Goal: Task Accomplishment & Management: Manage account settings

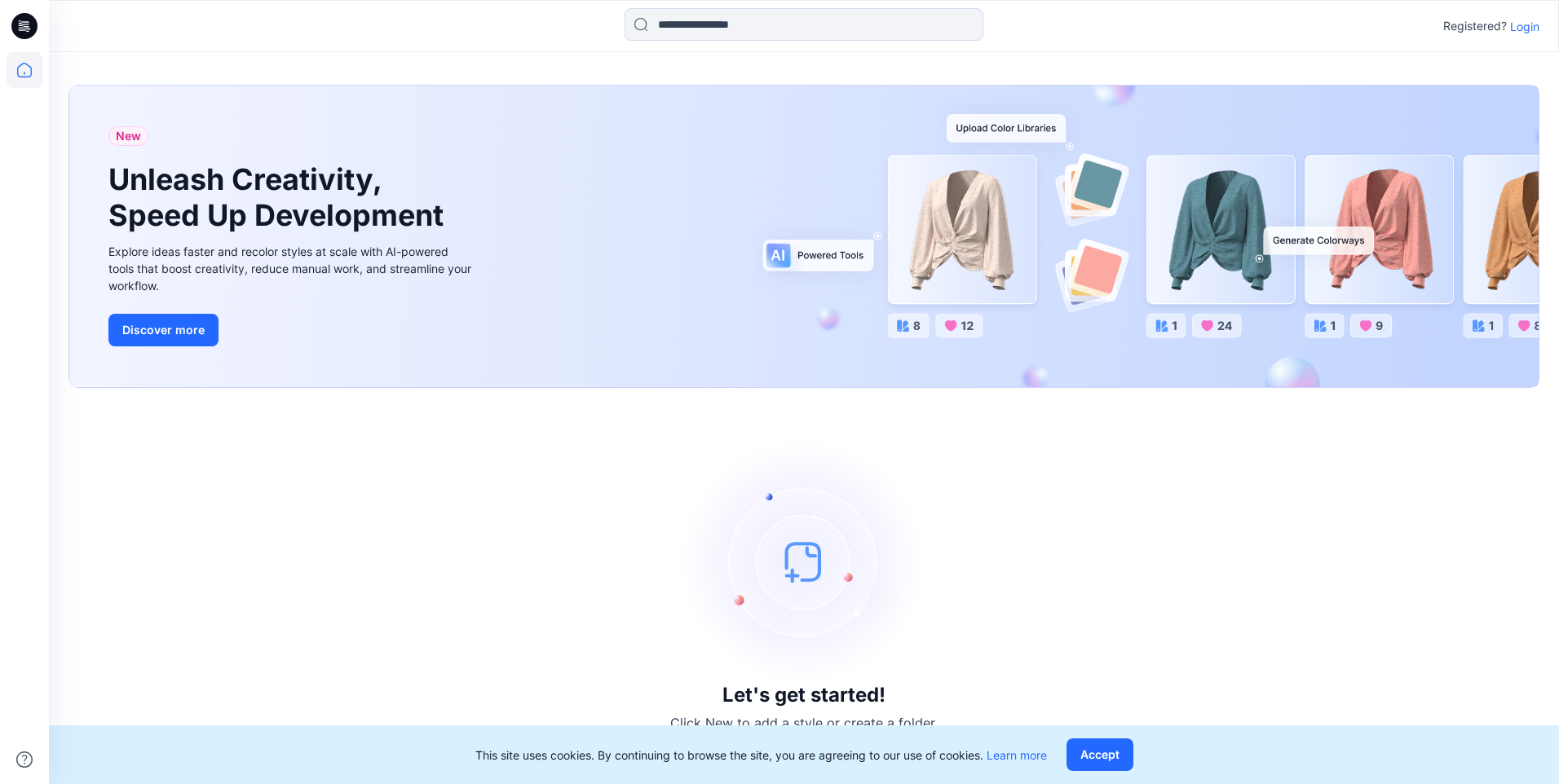
click at [1532, 31] on p "Login" at bounding box center [1525, 26] width 29 height 17
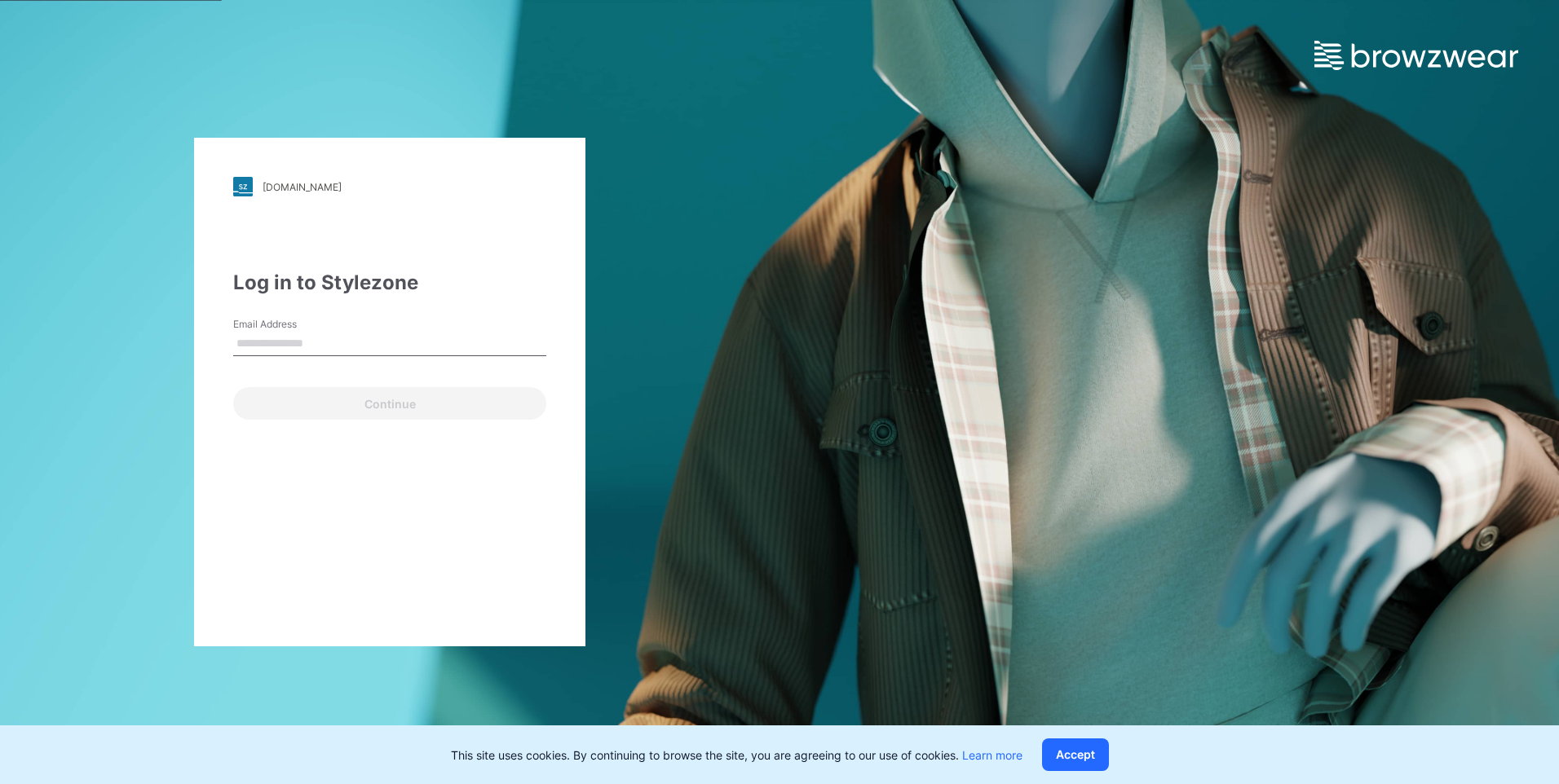
click at [372, 332] on input "Email Address" at bounding box center [390, 343] width 313 height 25
type input "**********"
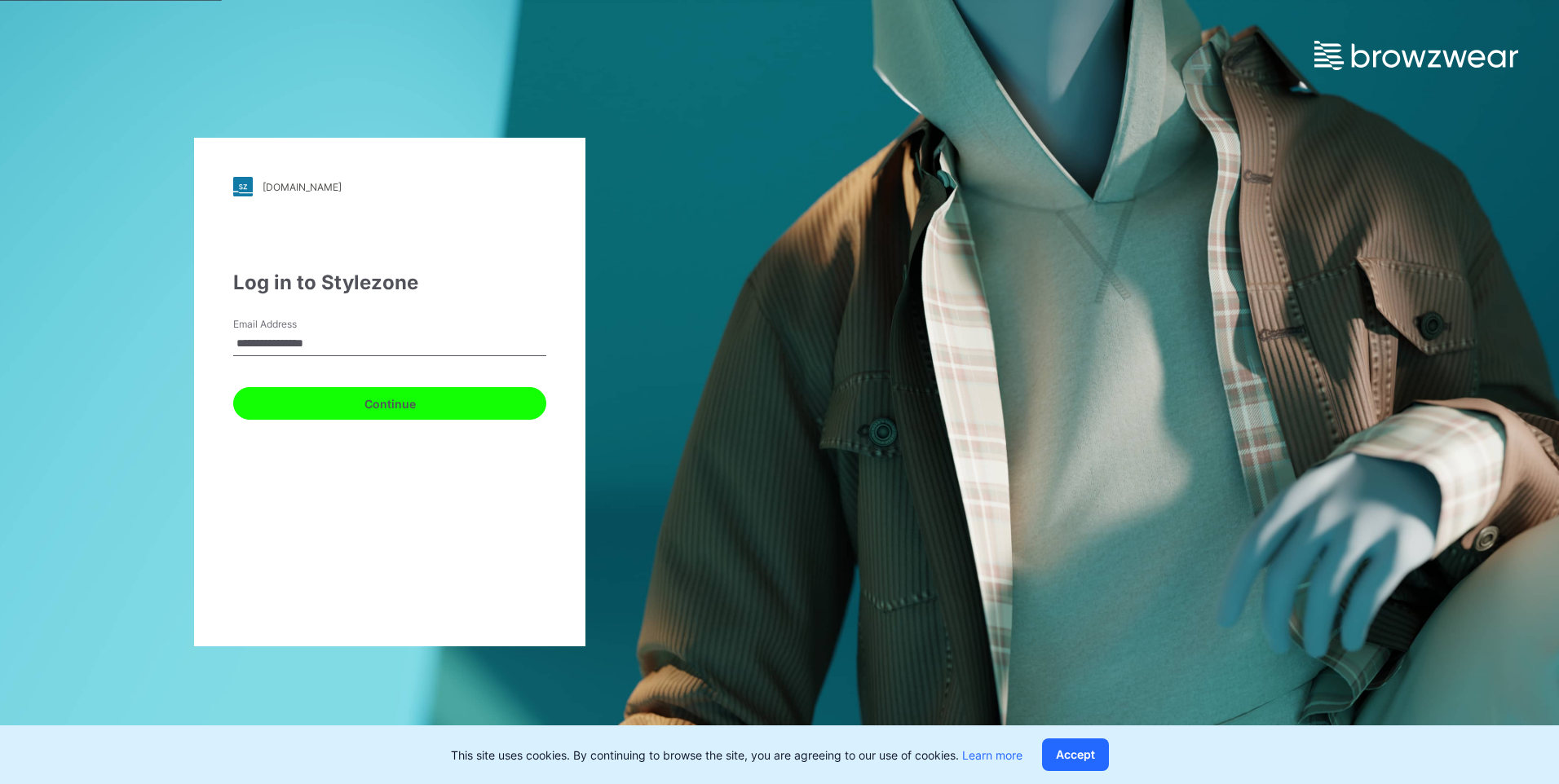
click at [318, 404] on button "Continue" at bounding box center [390, 402] width 313 height 32
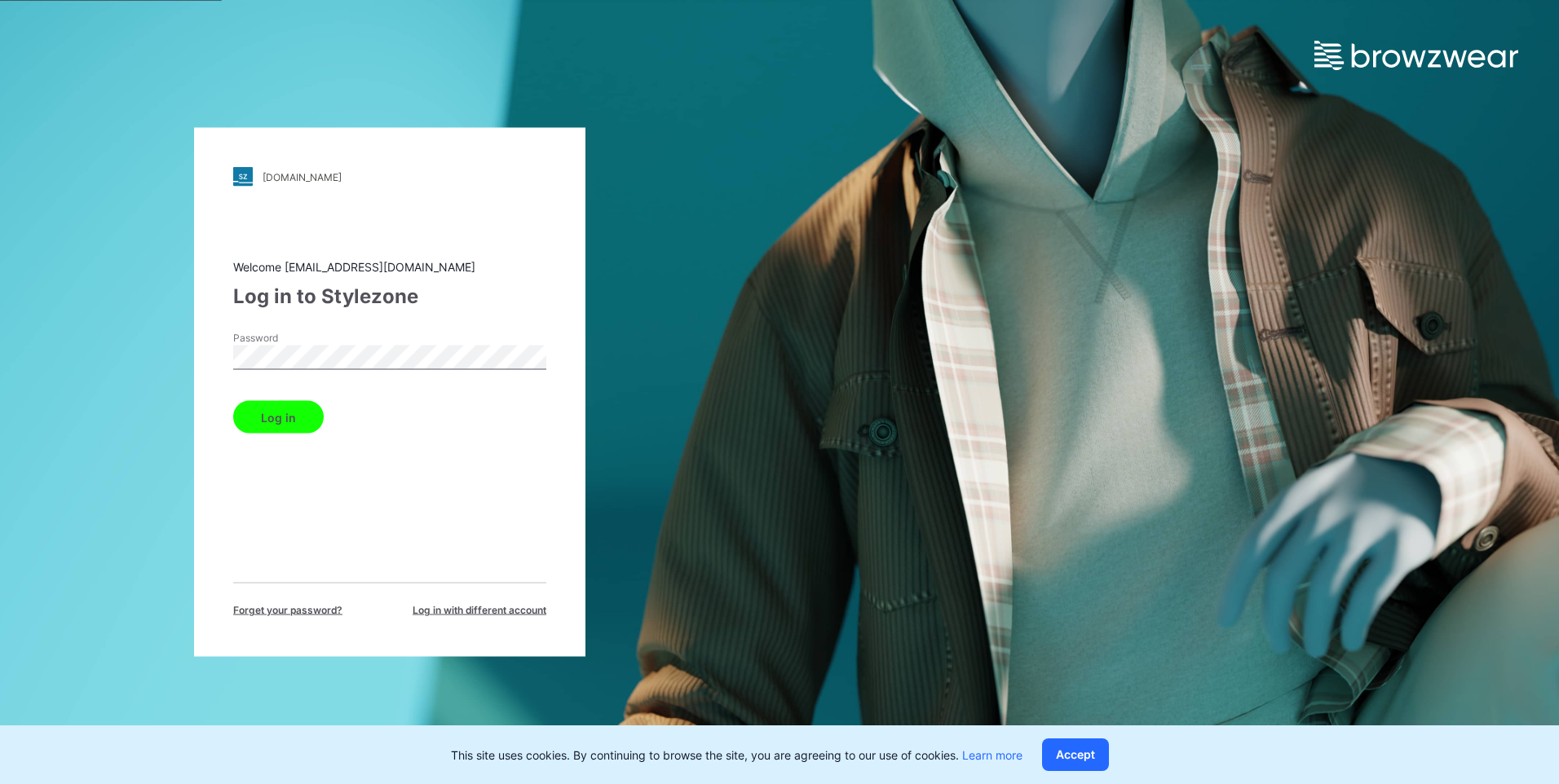
click at [294, 424] on button "Log in" at bounding box center [279, 417] width 90 height 32
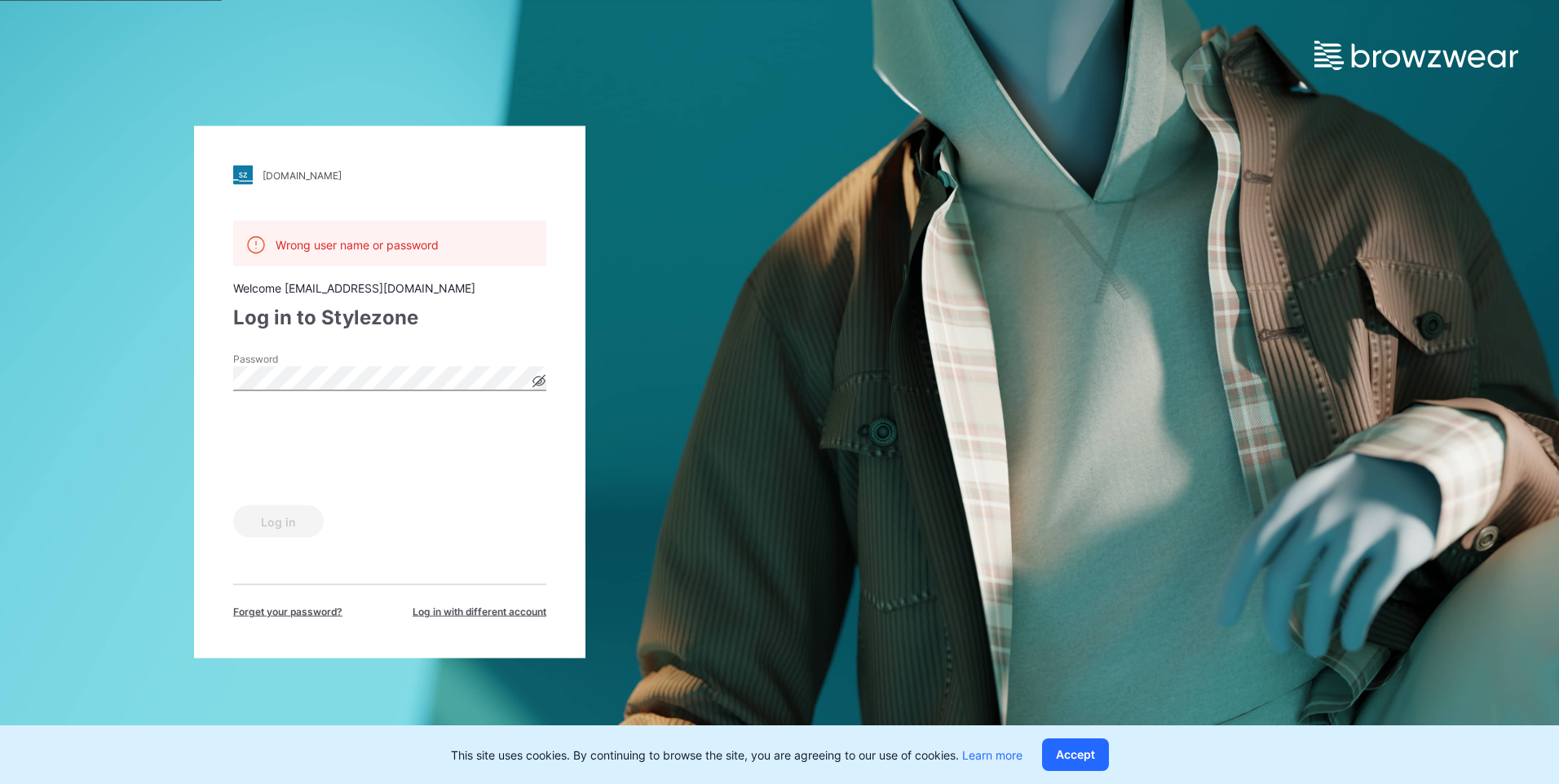
click at [459, 608] on span "Log in with different account" at bounding box center [479, 611] width 134 height 15
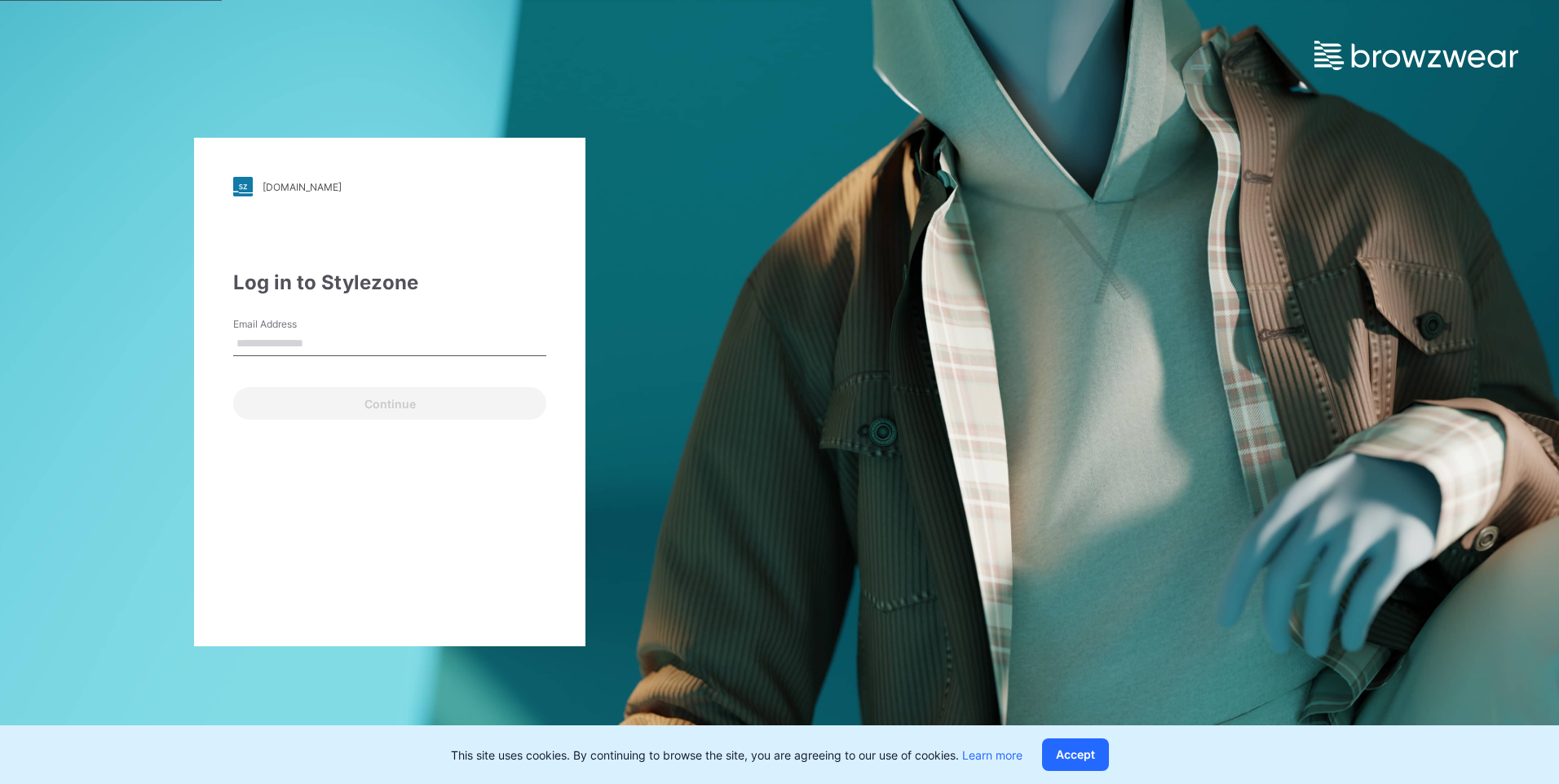
click at [318, 332] on input "Email Address" at bounding box center [390, 343] width 313 height 25
type input "**********"
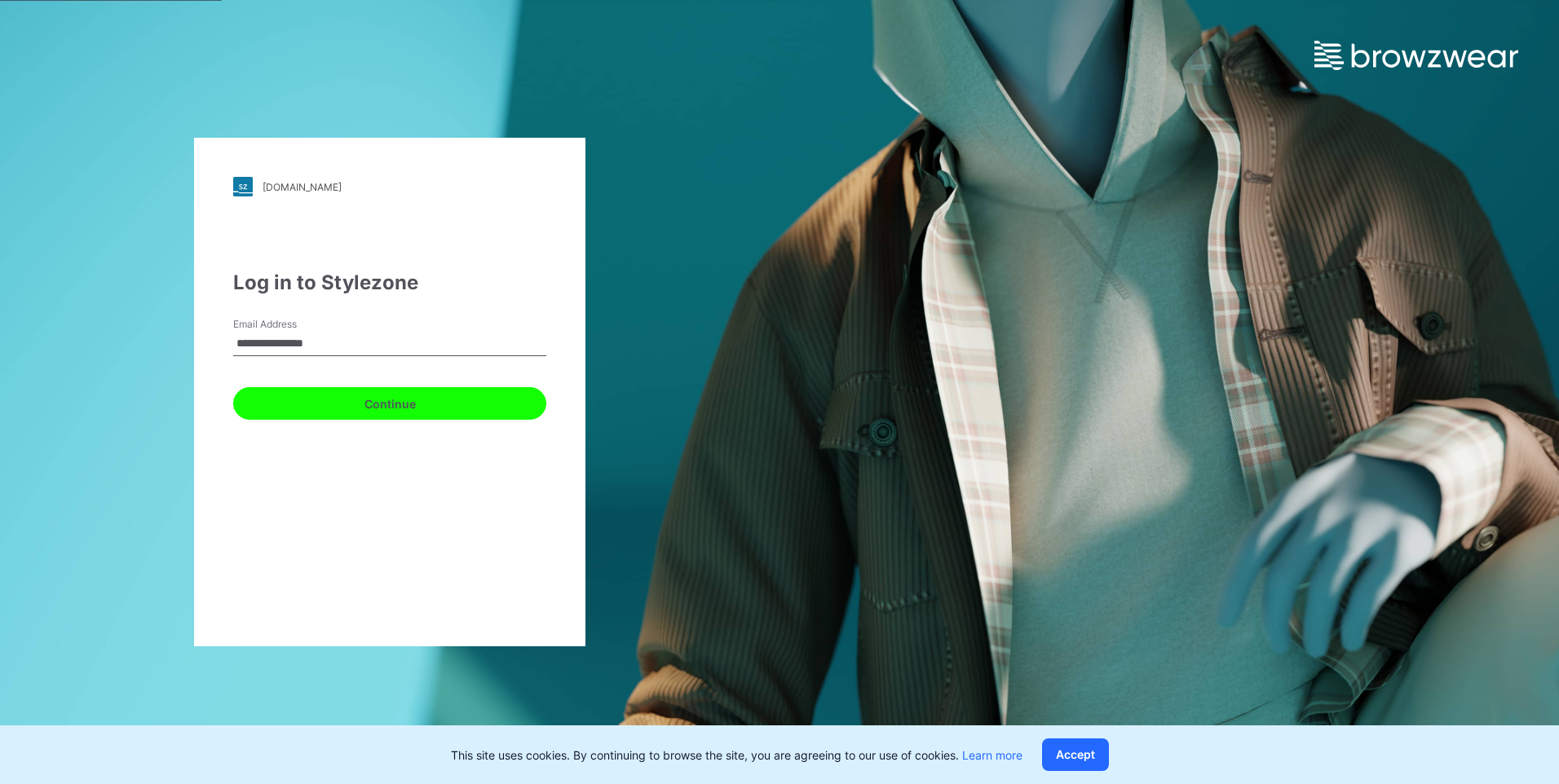
click at [280, 405] on button "Continue" at bounding box center [390, 402] width 313 height 32
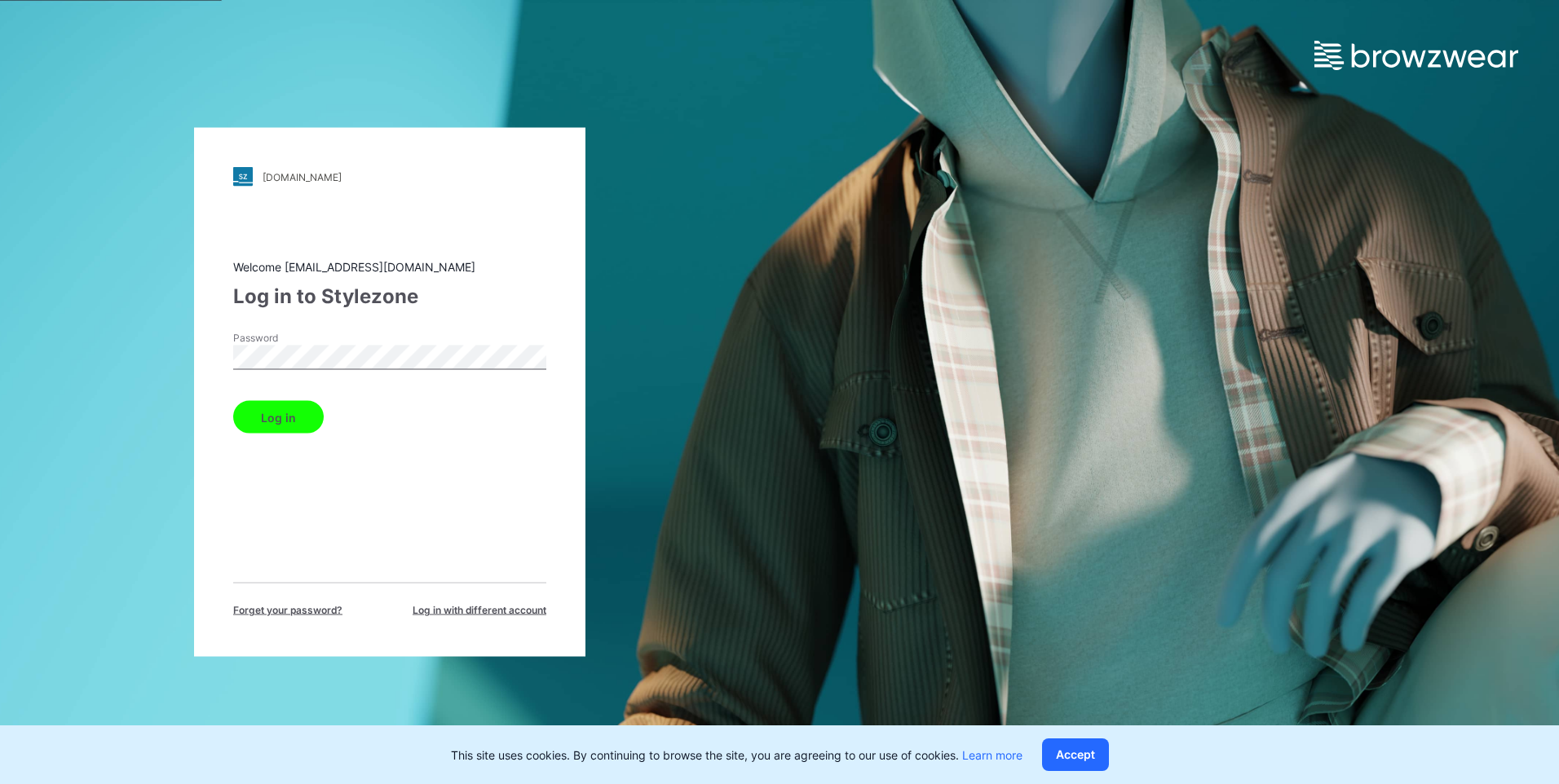
click at [268, 413] on button "Log in" at bounding box center [279, 417] width 90 height 32
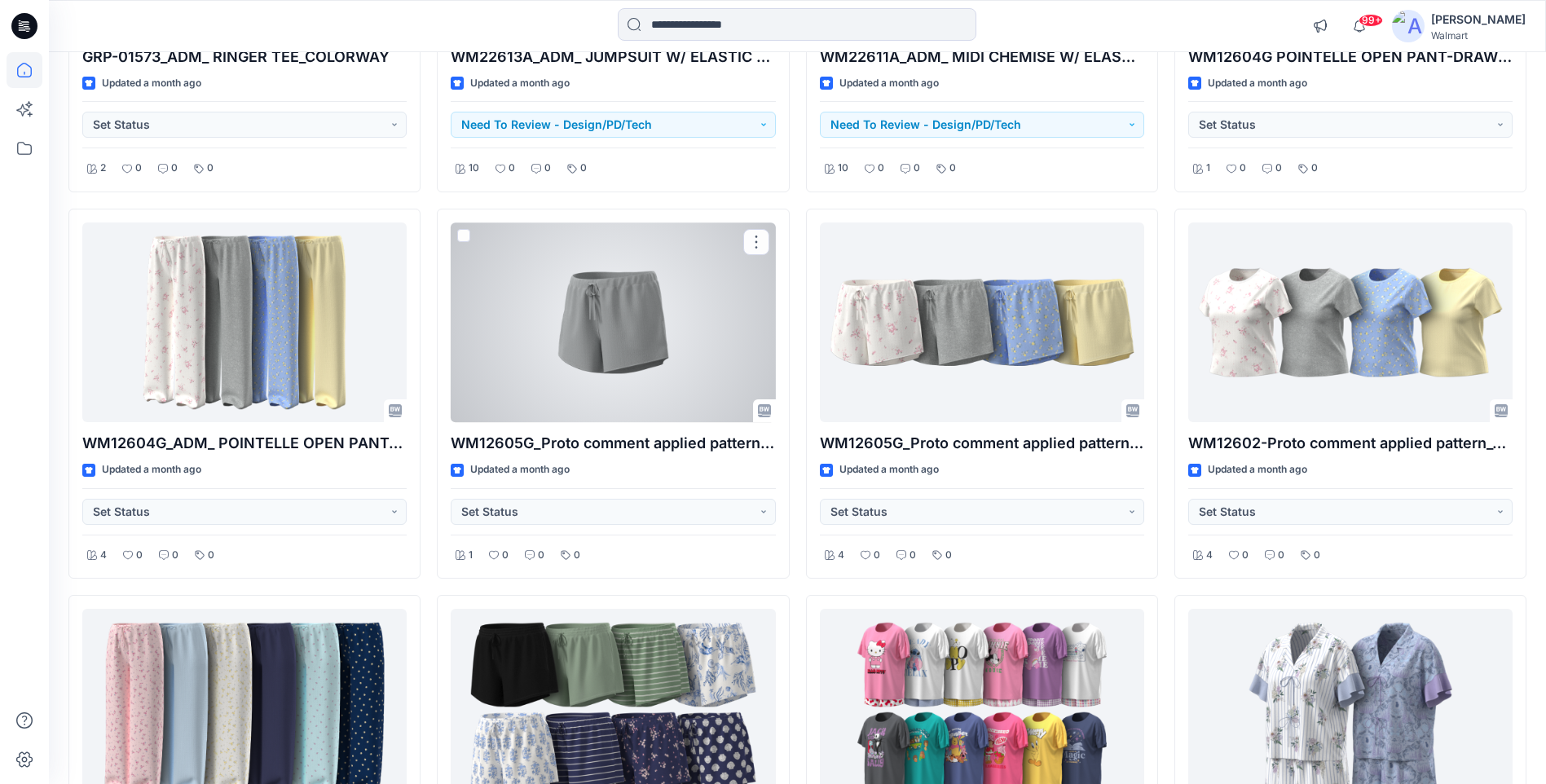
scroll to position [2862, 0]
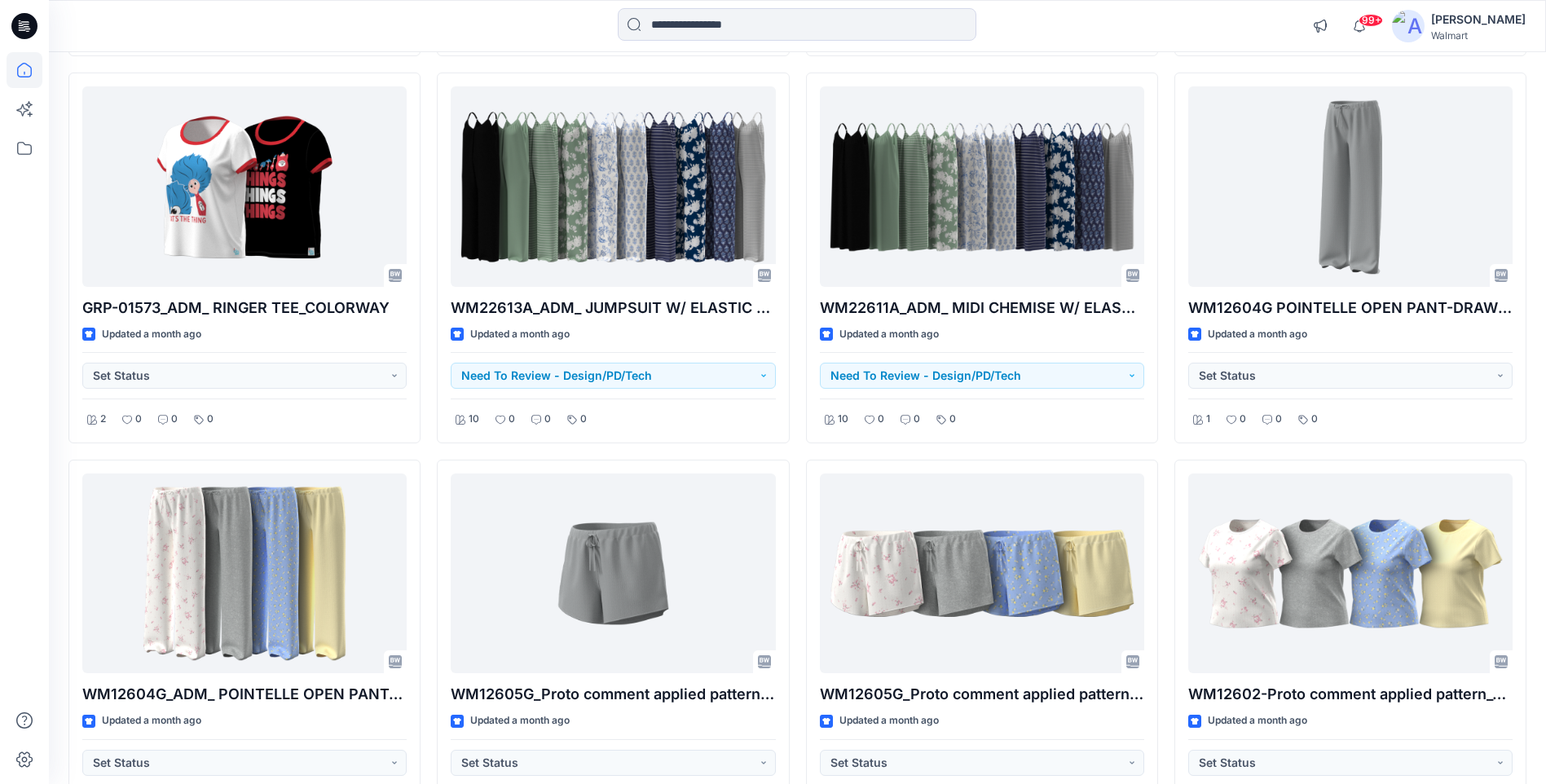
click at [1437, 31] on div "Walmart" at bounding box center [1478, 35] width 94 height 12
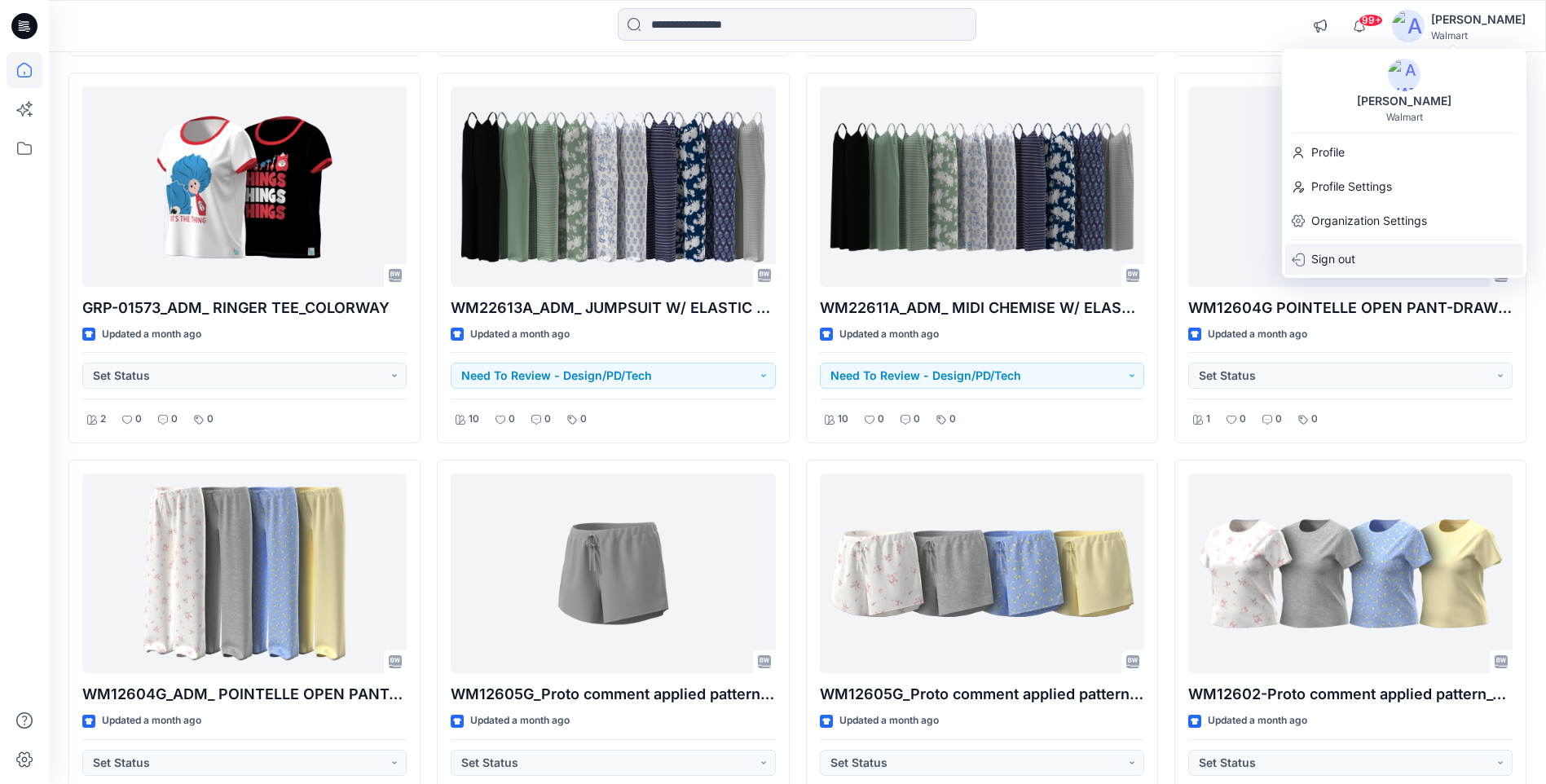
click at [1339, 262] on p "Sign out" at bounding box center [1333, 259] width 44 height 31
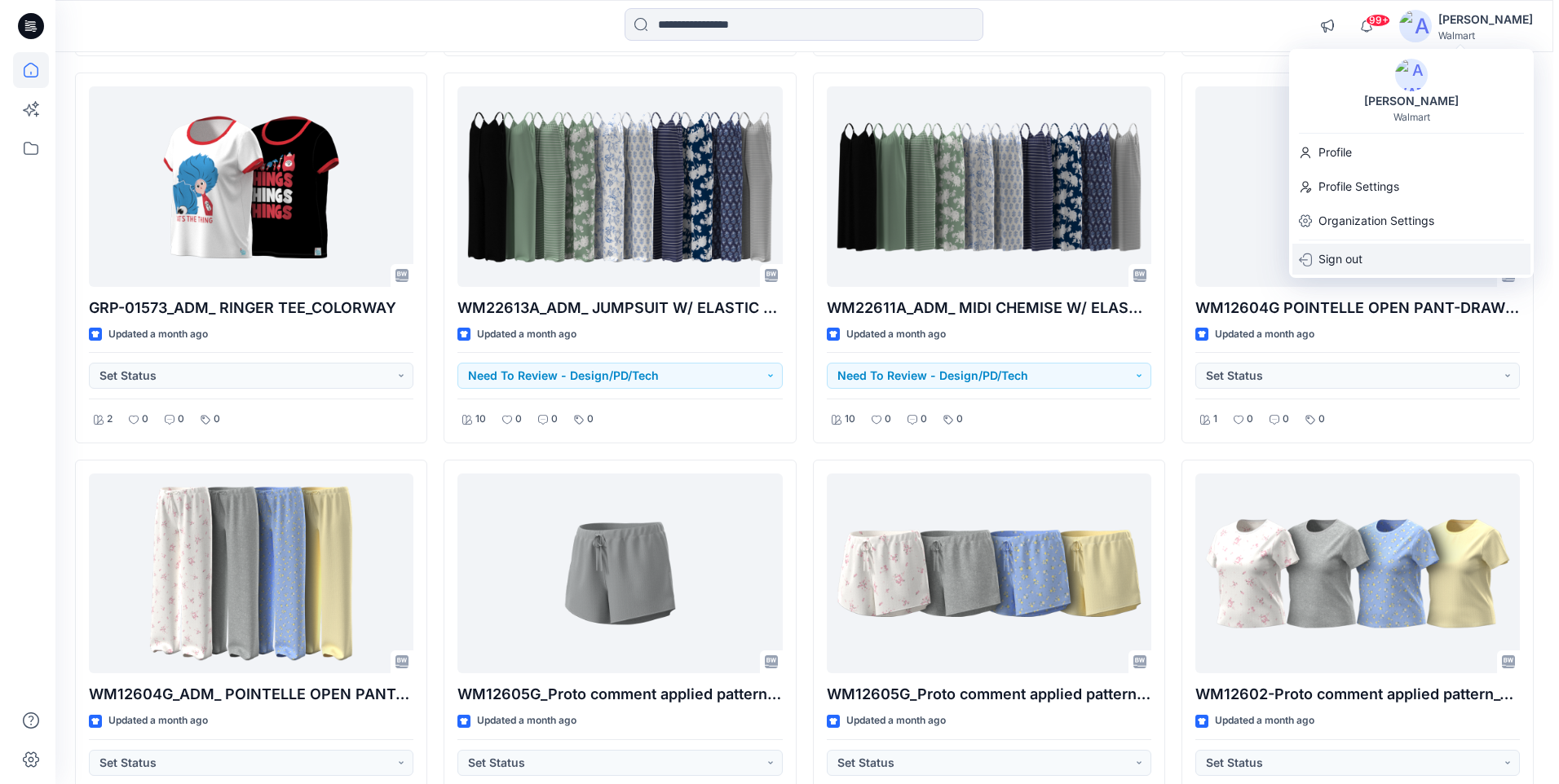
scroll to position [2876, 0]
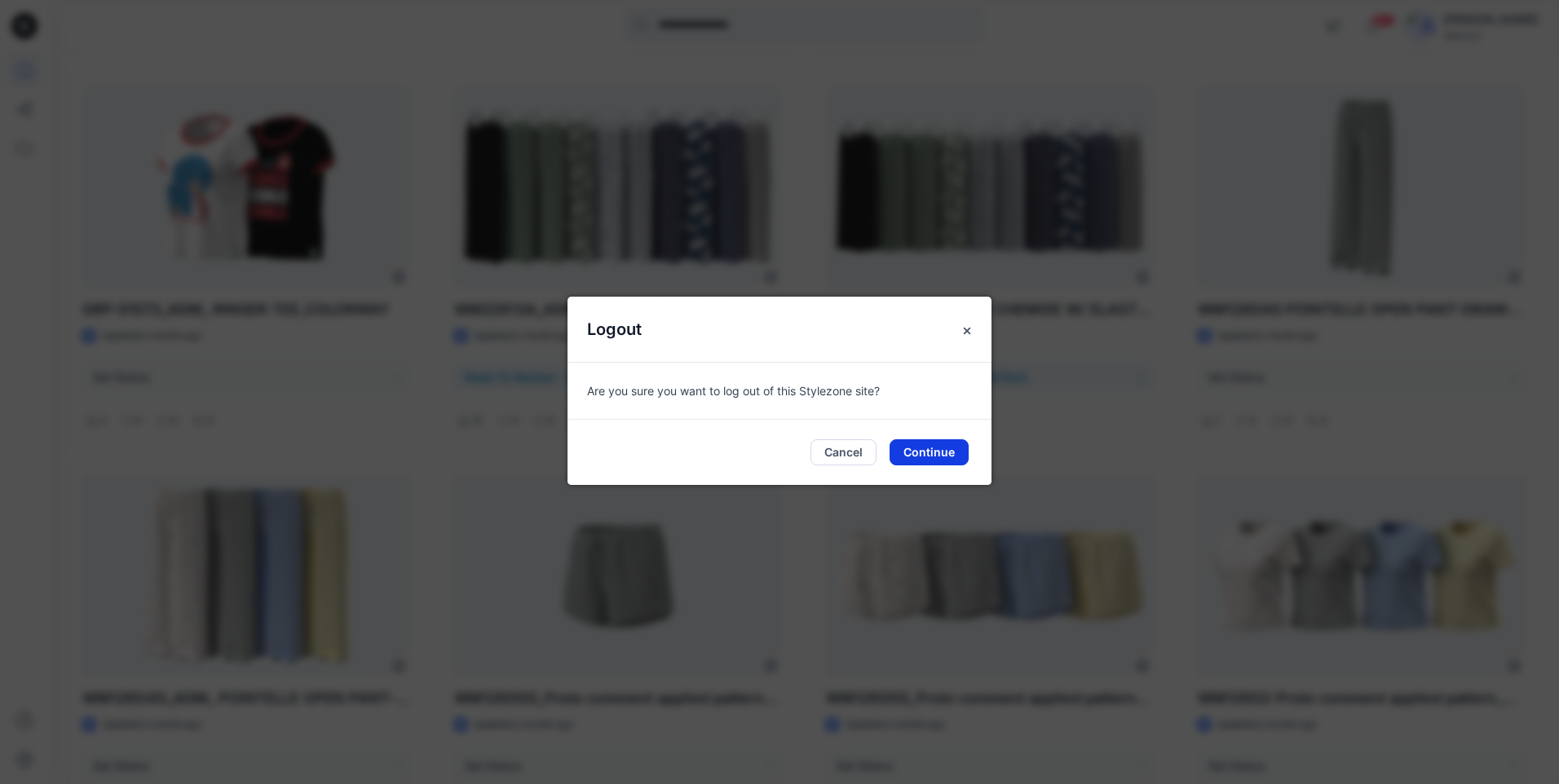
click at [924, 454] on button "Continue" at bounding box center [929, 452] width 80 height 26
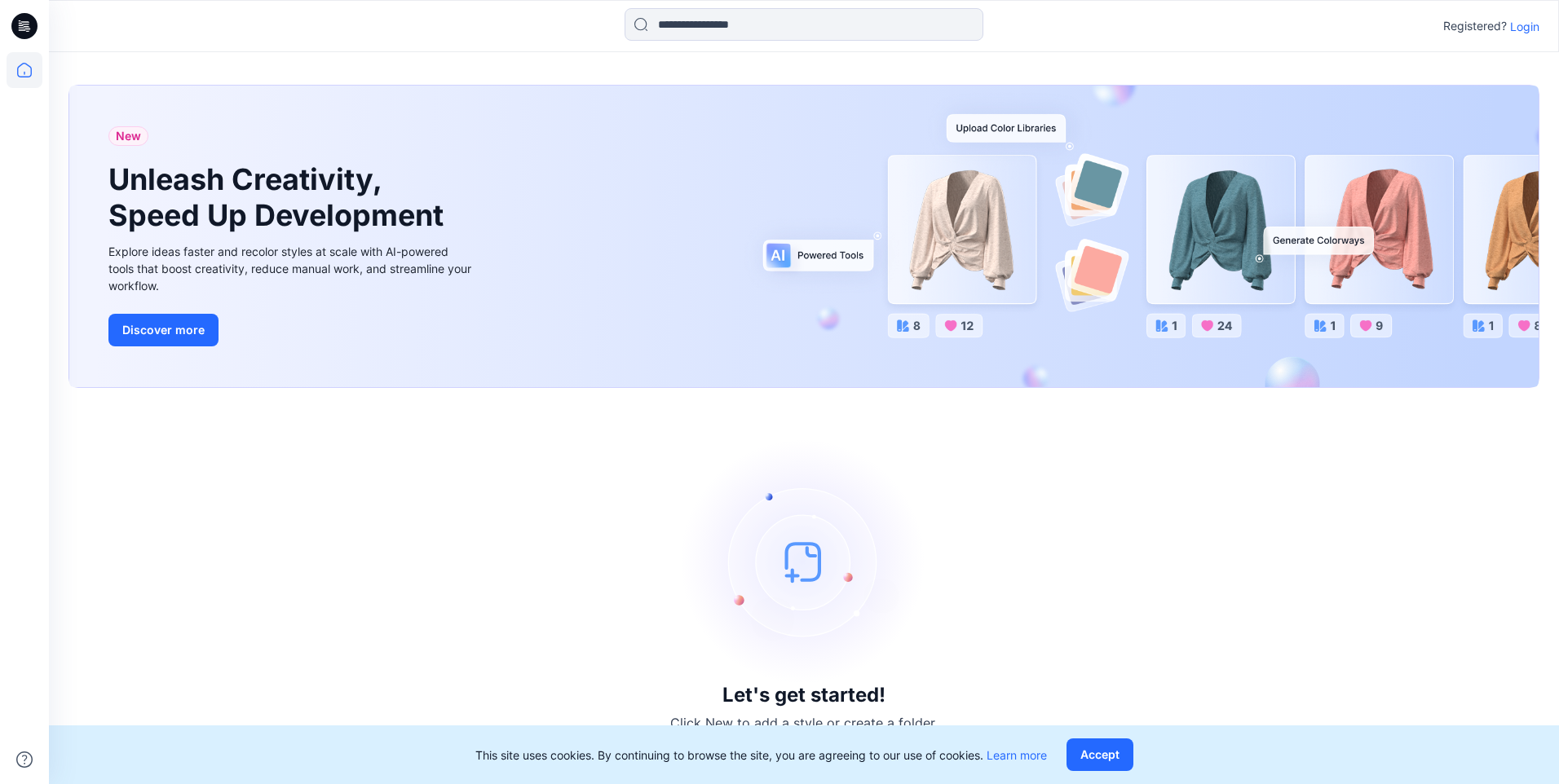
click at [1534, 29] on p "Login" at bounding box center [1525, 26] width 29 height 17
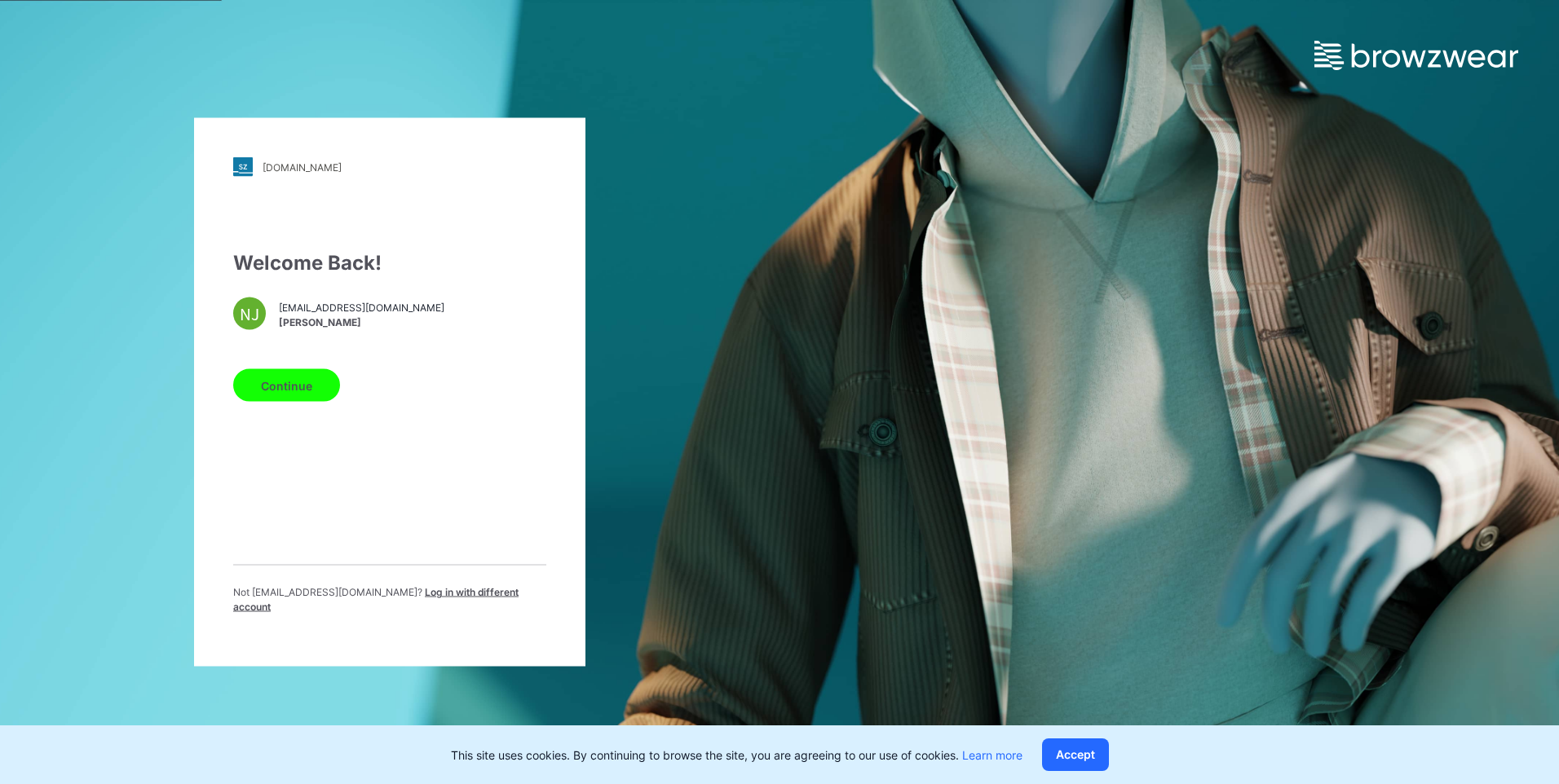
click at [388, 601] on span "Log in with different account" at bounding box center [376, 599] width 286 height 26
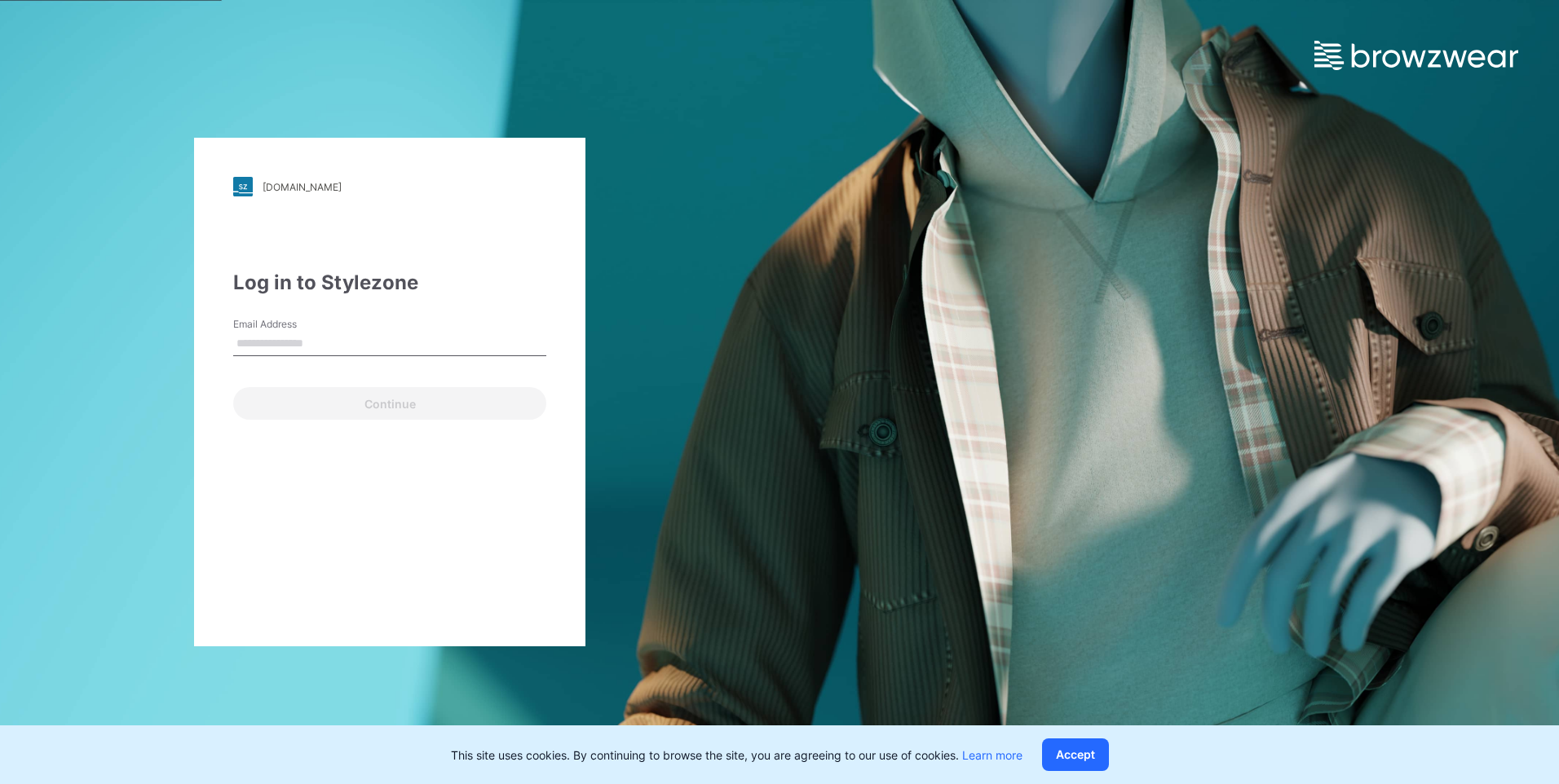
click at [345, 349] on input "Email Address" at bounding box center [390, 343] width 313 height 25
click at [658, 330] on div "walmart.stylezone.com Loading... Log in to Stylezone Email Address Continue" at bounding box center [390, 392] width 780 height 784
